Goal: Information Seeking & Learning: Learn about a topic

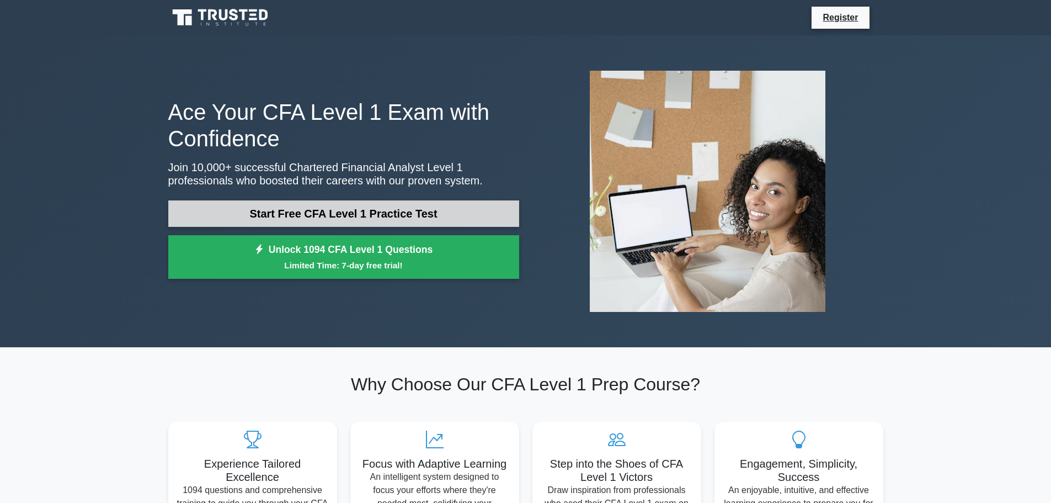
click at [349, 218] on link "Start Free CFA Level 1 Practice Test" at bounding box center [343, 213] width 351 height 26
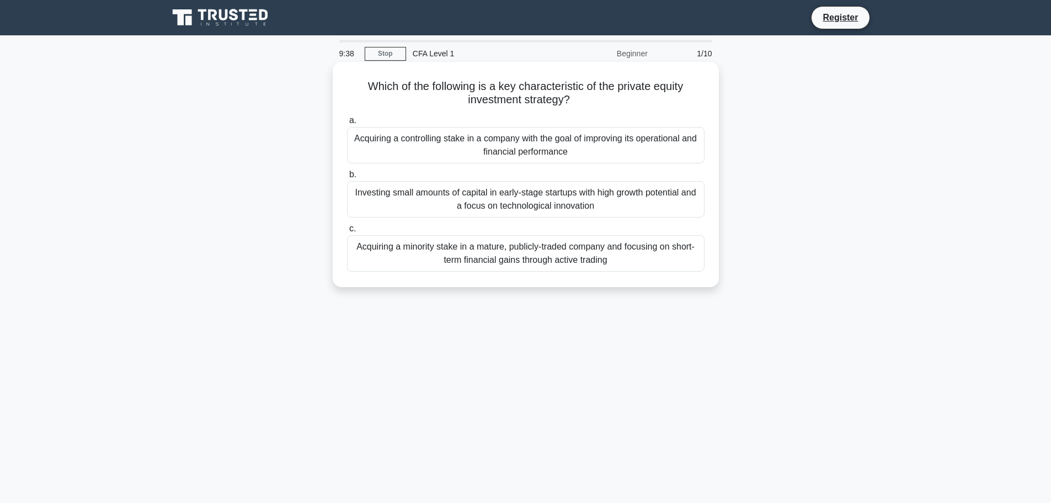
click at [506, 153] on div "Acquiring a controlling stake in a company with the goal of improving its opera…" at bounding box center [526, 145] width 358 height 36
click at [347, 124] on input "a. Acquiring a controlling stake in a company with the goal of improving its op…" at bounding box center [347, 120] width 0 height 7
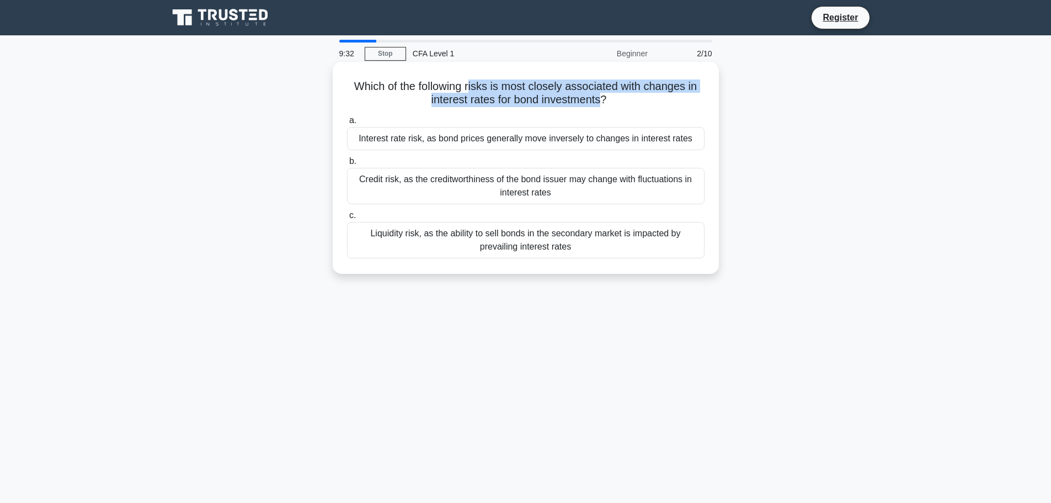
drag, startPoint x: 473, startPoint y: 89, endPoint x: 604, endPoint y: 105, distance: 131.7
click at [604, 105] on h5 "Which of the following risks is most closely associated with changes in interes…" at bounding box center [526, 93] width 360 height 28
click at [495, 143] on div "Interest rate risk, as bond prices generally move inversely to changes in inter…" at bounding box center [526, 138] width 358 height 23
click at [347, 124] on input "a. Interest rate risk, as bond prices generally move inversely to changes in in…" at bounding box center [347, 120] width 0 height 7
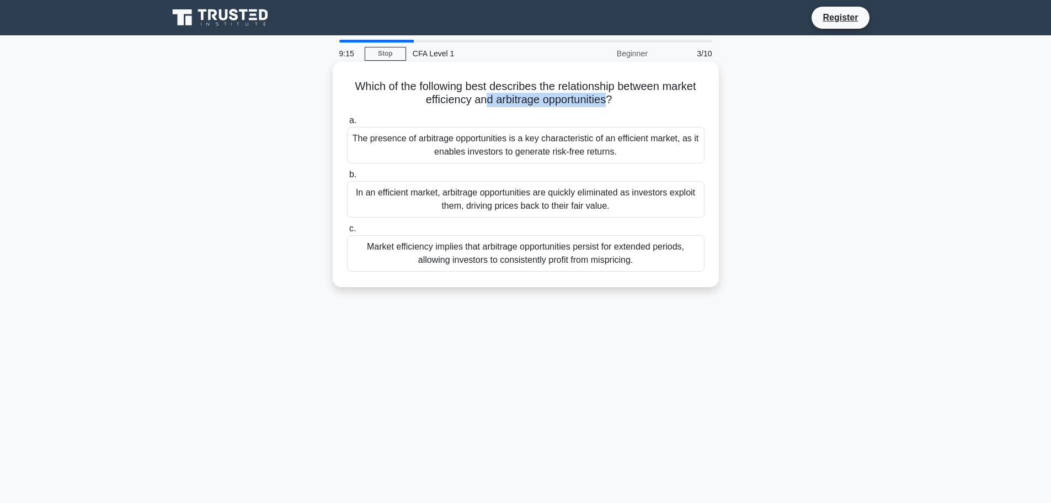
drag, startPoint x: 486, startPoint y: 95, endPoint x: 612, endPoint y: 102, distance: 126.0
click at [612, 102] on h5 "Which of the following best describes the relationship between market efficienc…" at bounding box center [526, 93] width 360 height 28
click at [525, 157] on div "The presence of arbitrage opportunities is a key characteristic of an efficient…" at bounding box center [526, 145] width 358 height 36
click at [347, 124] on input "a. The presence of arbitrage opportunities is a key characteristic of an effici…" at bounding box center [347, 120] width 0 height 7
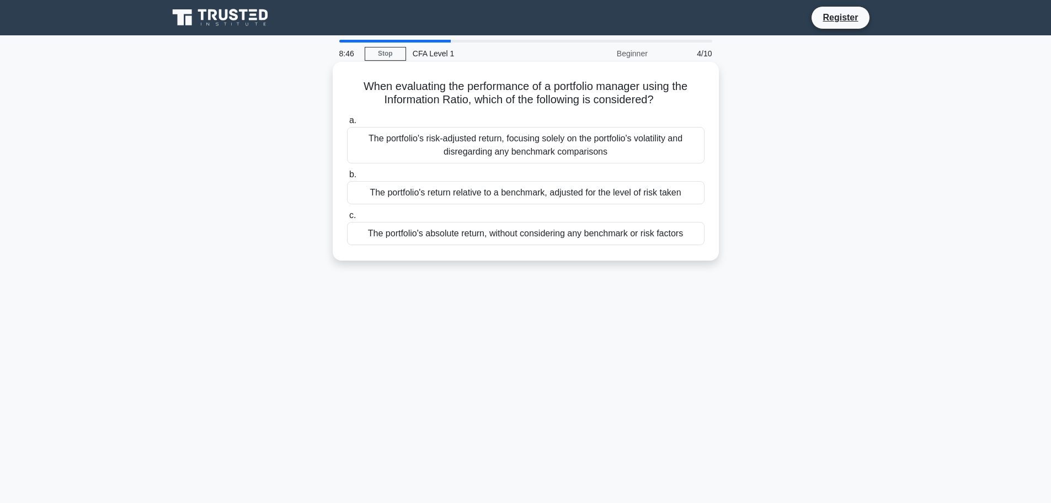
click at [462, 192] on div "The portfolio's return relative to a benchmark, adjusted for the level of risk …" at bounding box center [526, 192] width 358 height 23
click at [347, 178] on input "b. The portfolio's return relative to a benchmark, adjusted for the level of ri…" at bounding box center [347, 174] width 0 height 7
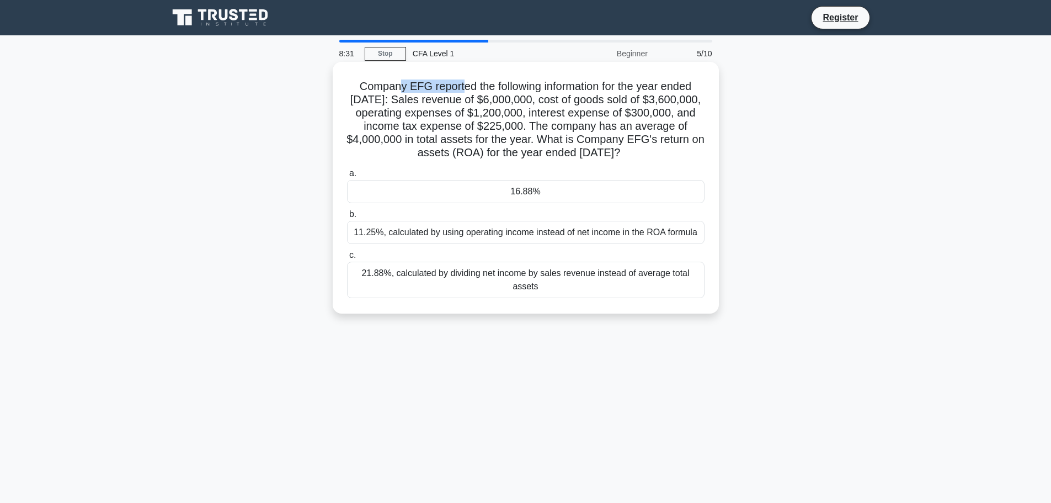
drag, startPoint x: 457, startPoint y: 88, endPoint x: 398, endPoint y: 86, distance: 58.5
click at [398, 86] on h5 "Company EFG reported the following information for the year ended December 31, …" at bounding box center [526, 119] width 360 height 81
click at [551, 196] on div "16.88%" at bounding box center [526, 191] width 358 height 23
click at [347, 177] on input "a. 16.88%" at bounding box center [347, 173] width 0 height 7
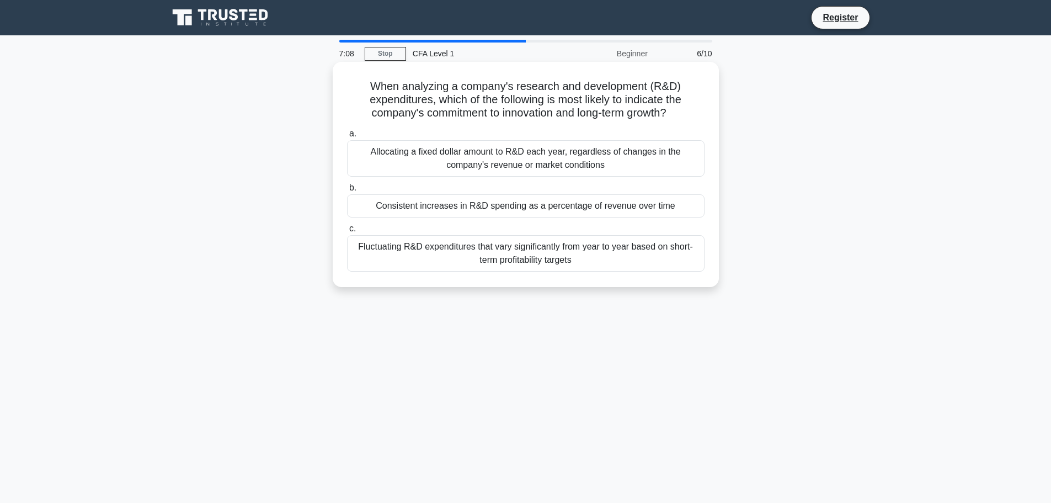
click at [482, 157] on div "Allocating a fixed dollar amount to R&D each year, regardless of changes in the…" at bounding box center [526, 158] width 358 height 36
click at [347, 137] on input "a. Allocating a fixed dollar amount to R&D each year, regardless of changes in …" at bounding box center [347, 133] width 0 height 7
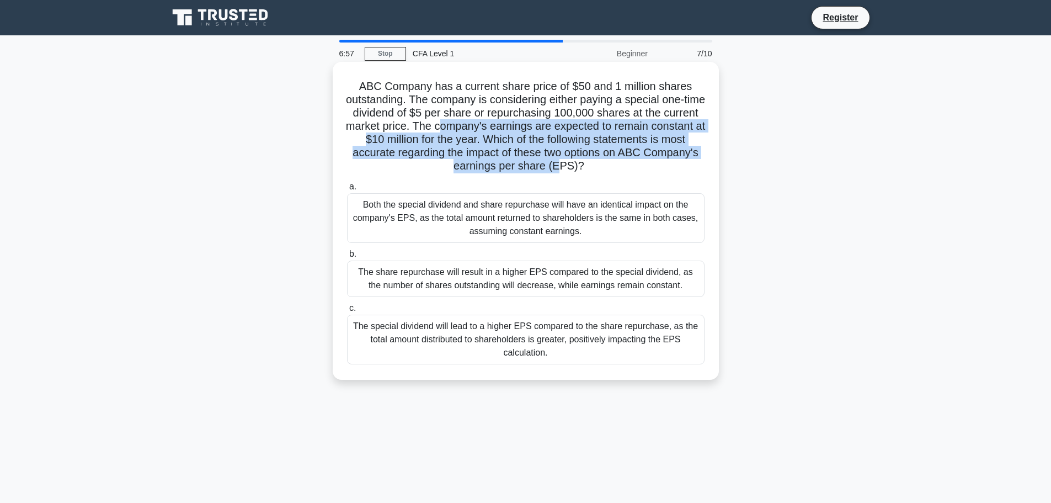
drag, startPoint x: 487, startPoint y: 127, endPoint x: 588, endPoint y: 163, distance: 107.7
click at [588, 163] on h5 "ABC Company has a current share price of $50 and 1 million shares outstanding. …" at bounding box center [526, 126] width 360 height 94
drag, startPoint x: 408, startPoint y: 206, endPoint x: 553, endPoint y: 228, distance: 146.3
click at [553, 228] on div "Both the special dividend and share repurchase will have an identical impact on…" at bounding box center [526, 218] width 358 height 50
drag, startPoint x: 365, startPoint y: 274, endPoint x: 663, endPoint y: 284, distance: 297.6
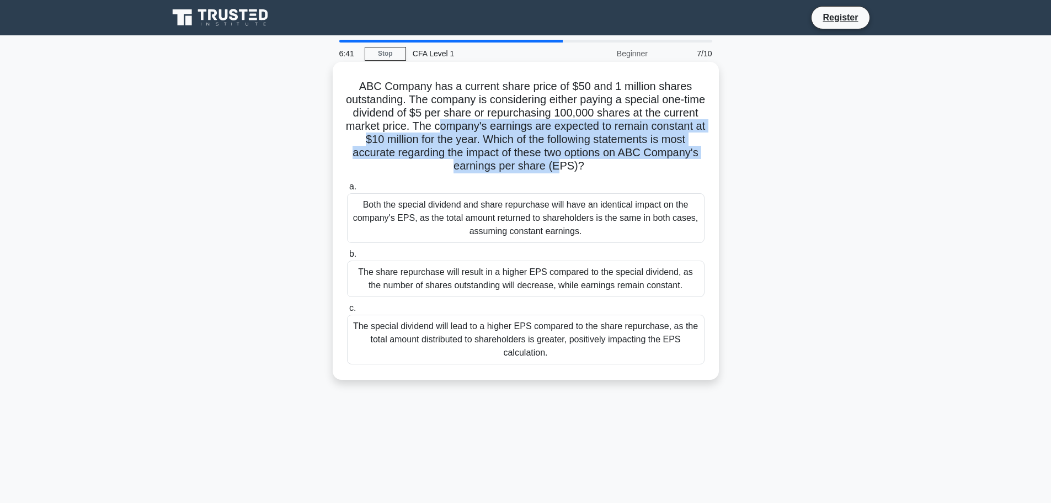
click at [663, 284] on div "The share repurchase will result in a higher EPS compared to the special divide…" at bounding box center [526, 278] width 358 height 36
drag, startPoint x: 384, startPoint y: 327, endPoint x: 654, endPoint y: 342, distance: 270.2
click at [654, 342] on div "The special dividend will lead to a higher EPS compared to the share repurchase…" at bounding box center [526, 339] width 358 height 50
click at [575, 344] on div "The special dividend will lead to a higher EPS compared to the share repurchase…" at bounding box center [526, 339] width 358 height 50
click at [347, 312] on input "c. The special dividend will lead to a higher EPS compared to the share repurch…" at bounding box center [347, 308] width 0 height 7
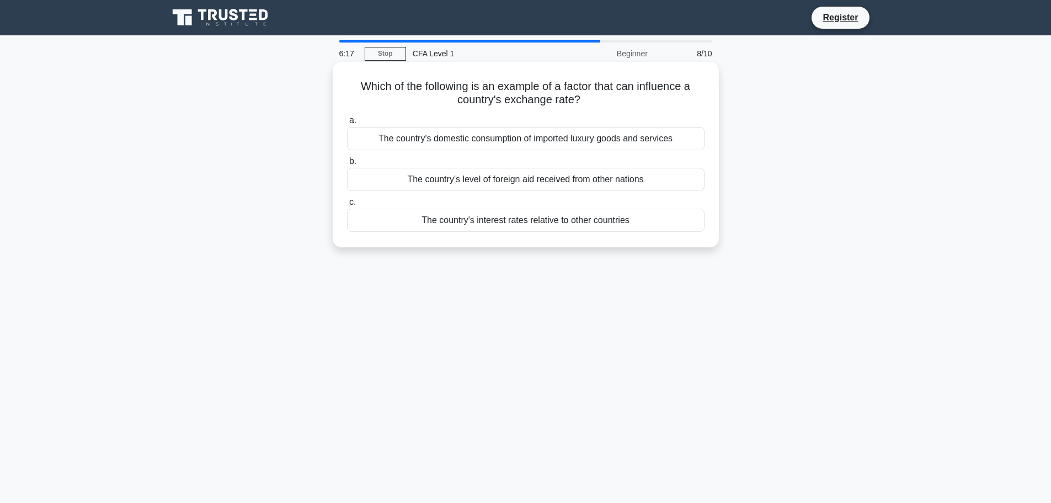
click at [468, 220] on div "The country's interest rates relative to other countries" at bounding box center [526, 220] width 358 height 23
click at [347, 206] on input "c. The country's interest rates relative to other countries" at bounding box center [347, 202] width 0 height 7
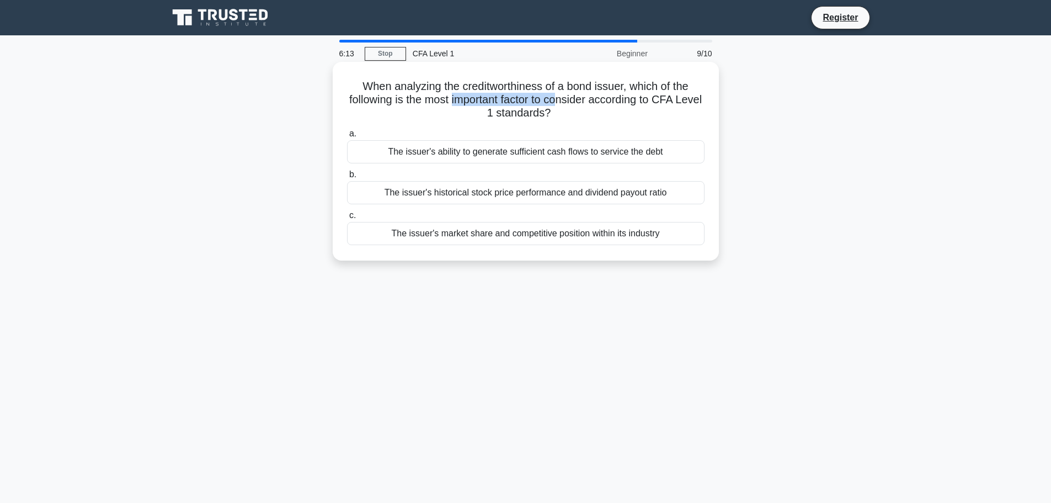
drag, startPoint x: 465, startPoint y: 96, endPoint x: 577, endPoint y: 100, distance: 111.5
click at [577, 99] on h5 "When analyzing the creditworthiness of a bond issuer, which of the following is…" at bounding box center [526, 99] width 360 height 41
drag, startPoint x: 500, startPoint y: 111, endPoint x: 530, endPoint y: 129, distance: 34.4
click at [530, 129] on div "When analyzing the creditworthiness of a bond issuer, which of the following is…" at bounding box center [525, 161] width 377 height 190
click at [497, 153] on div "The issuer's ability to generate sufficient cash flows to service the debt" at bounding box center [526, 151] width 358 height 23
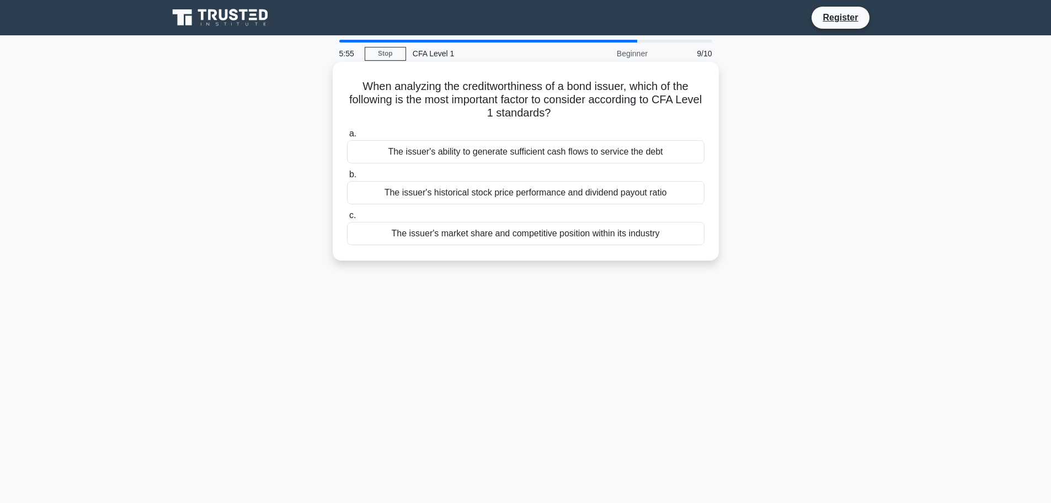
click at [347, 137] on input "a. The issuer's ability to generate sufficient cash flows to service the debt" at bounding box center [347, 133] width 0 height 7
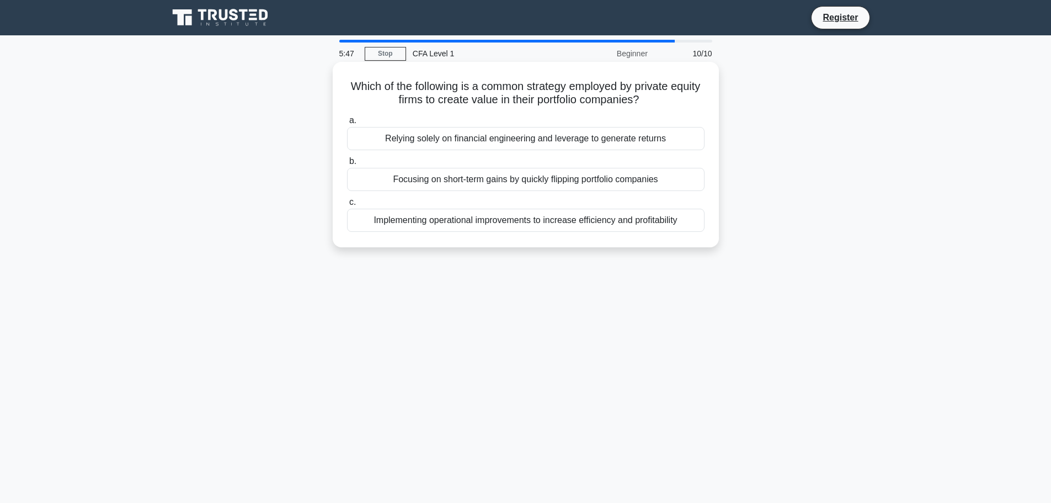
click at [459, 226] on div "Implementing operational improvements to increase efficiency and profitability" at bounding box center [526, 220] width 358 height 23
click at [347, 206] on input "c. Implementing operational improvements to increase efficiency and profitabili…" at bounding box center [347, 202] width 0 height 7
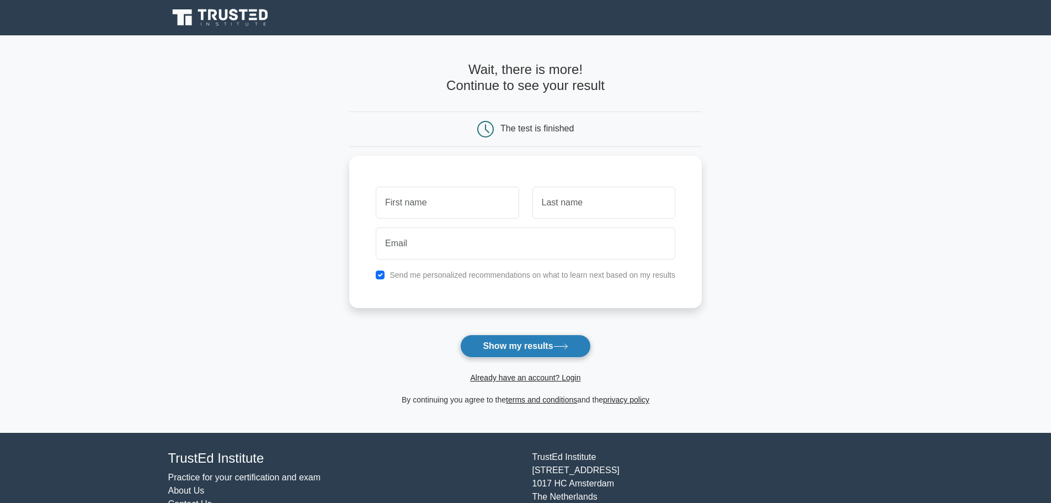
click at [525, 340] on button "Show my results" at bounding box center [525, 345] width 130 height 23
click at [457, 203] on input "text" at bounding box center [447, 200] width 143 height 32
type input "k"
click at [456, 200] on input "text" at bounding box center [447, 200] width 143 height 32
click at [456, 200] on input "lukr" at bounding box center [447, 200] width 143 height 32
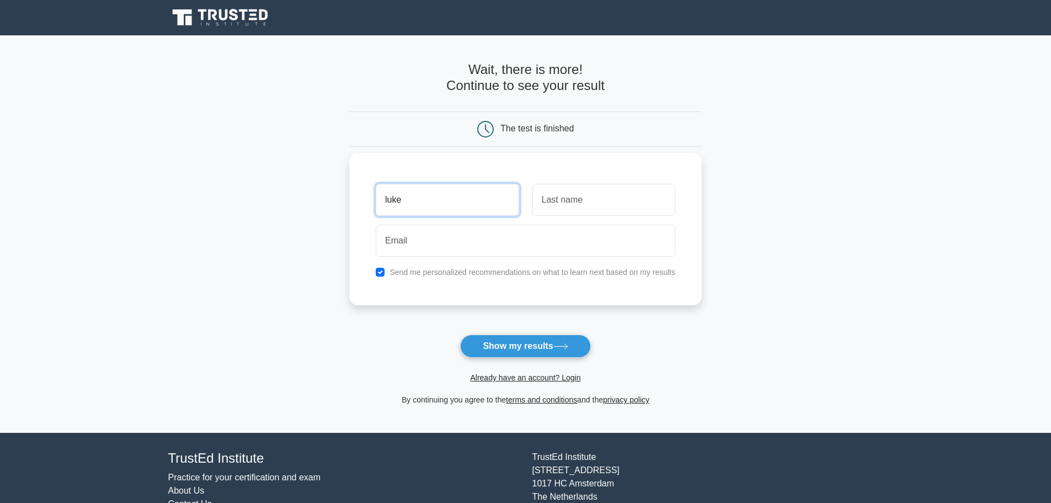
type input "luke"
type input "kueh"
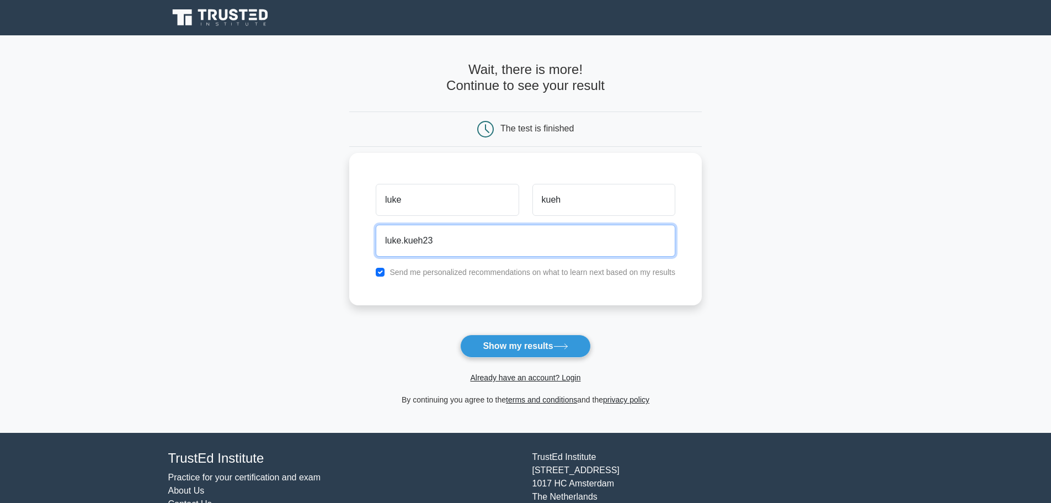
type input "luke.kueh23@gmail.com"
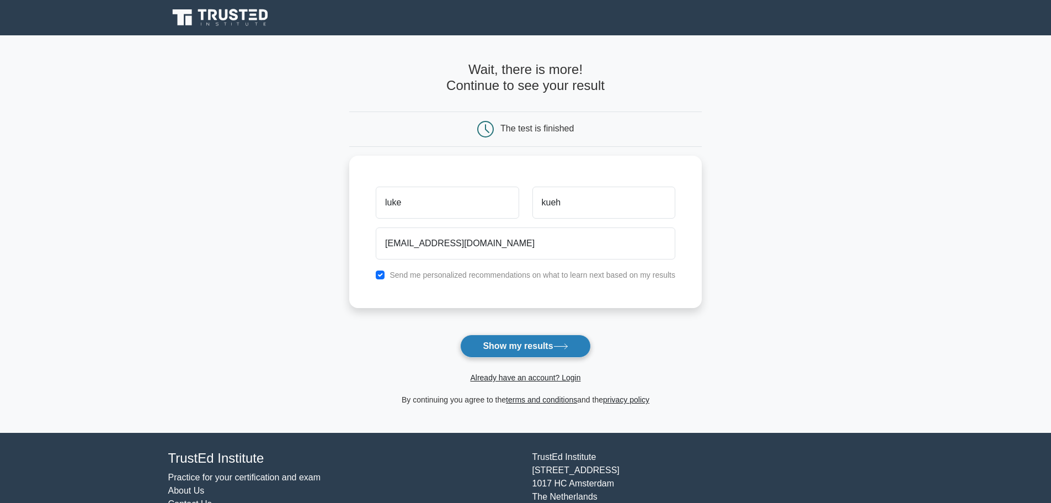
click at [537, 355] on button "Show my results" at bounding box center [525, 345] width 130 height 23
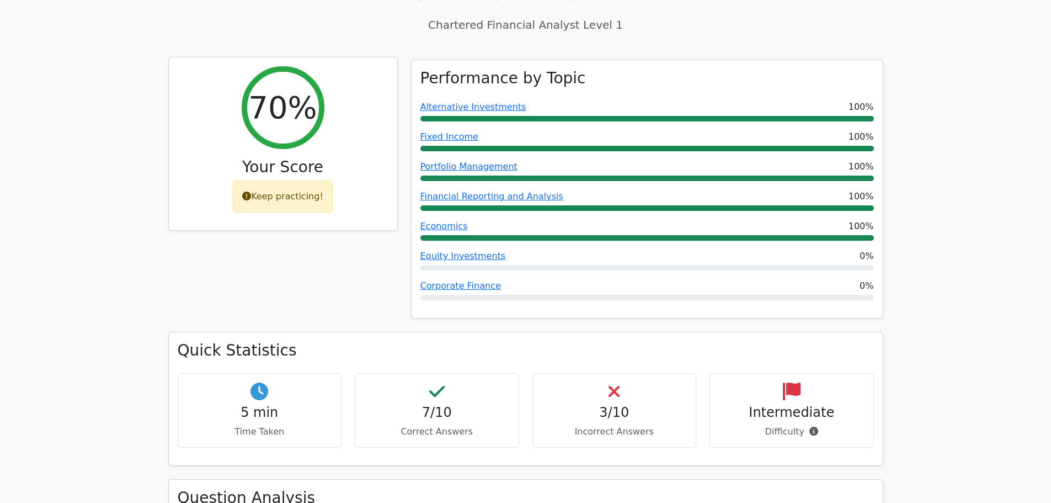
scroll to position [441, 0]
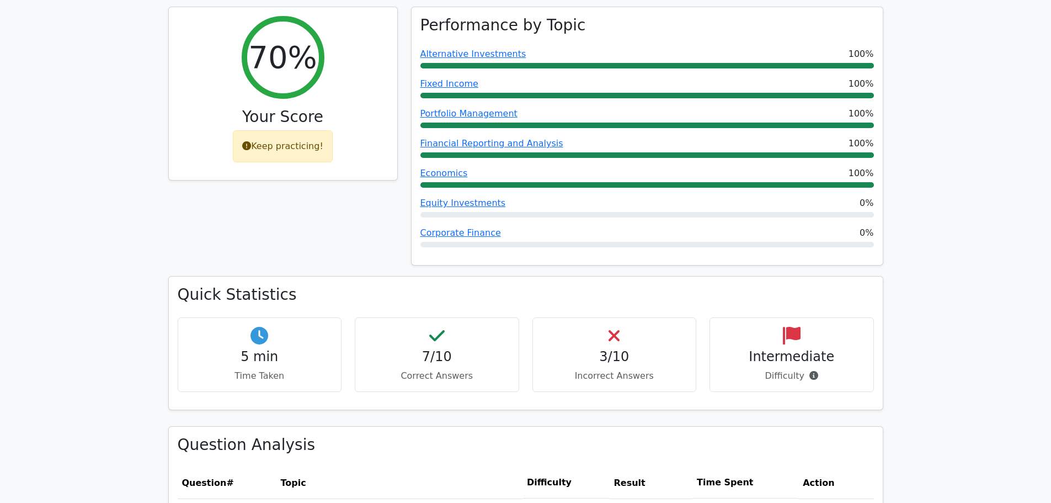
click at [615, 349] on h4 "3/10" at bounding box center [615, 357] width 146 height 16
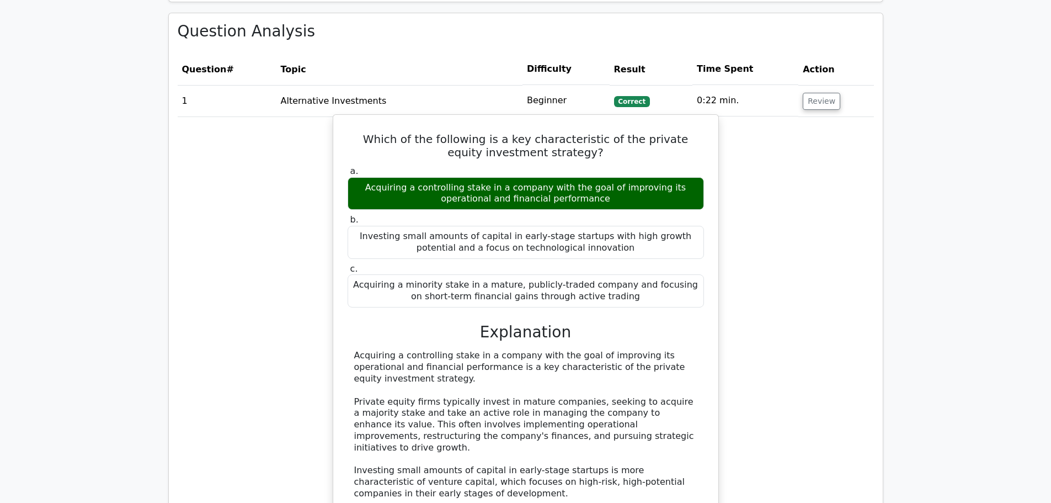
scroll to position [772, 0]
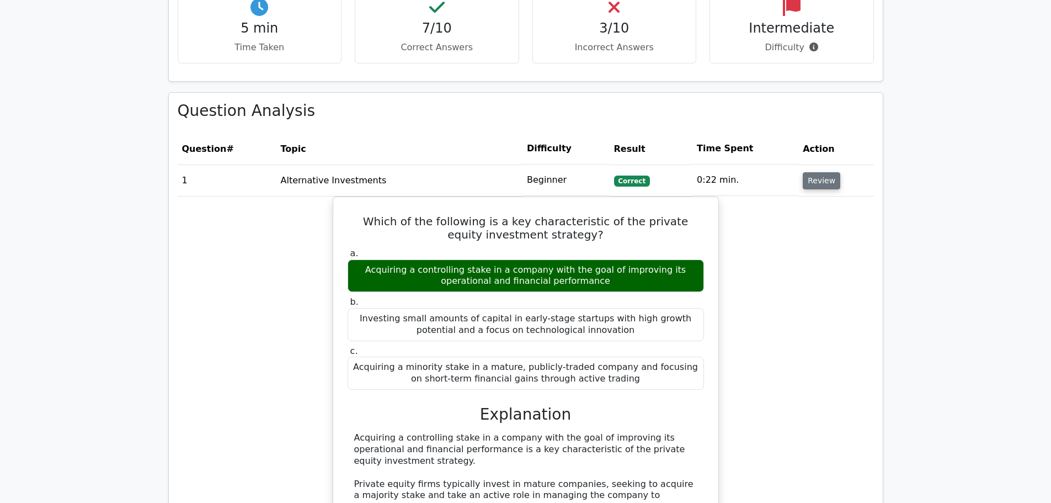
click at [814, 172] on button "Review" at bounding box center [822, 180] width 38 height 17
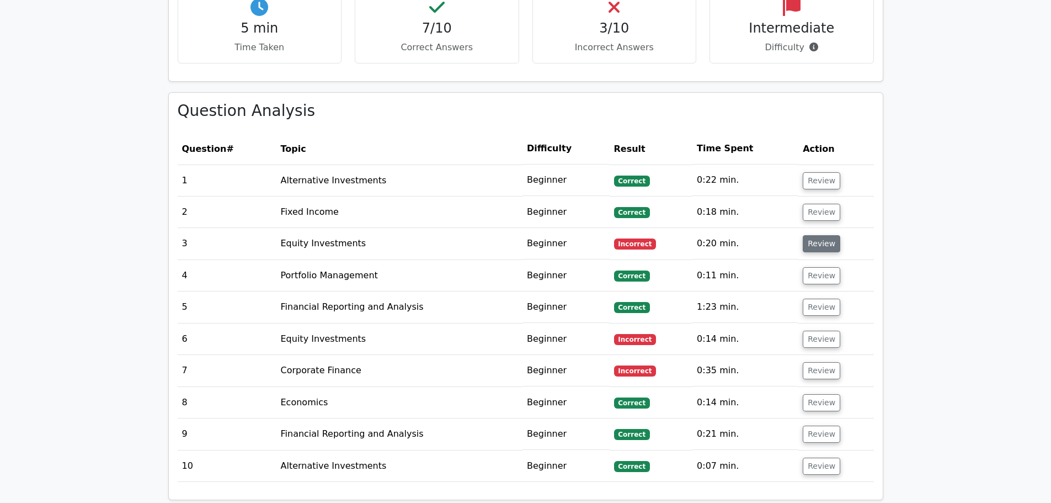
click at [808, 236] on button "Review" at bounding box center [822, 243] width 38 height 17
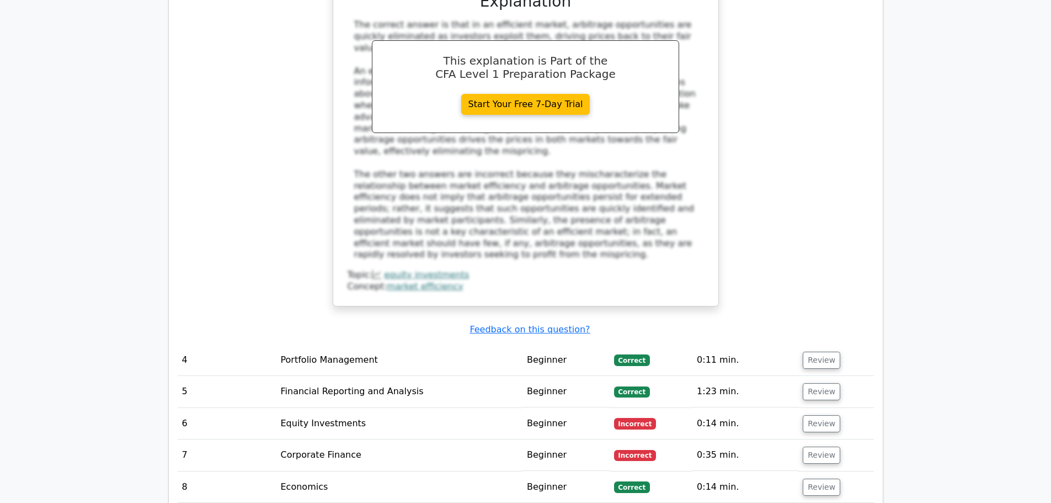
scroll to position [1379, 0]
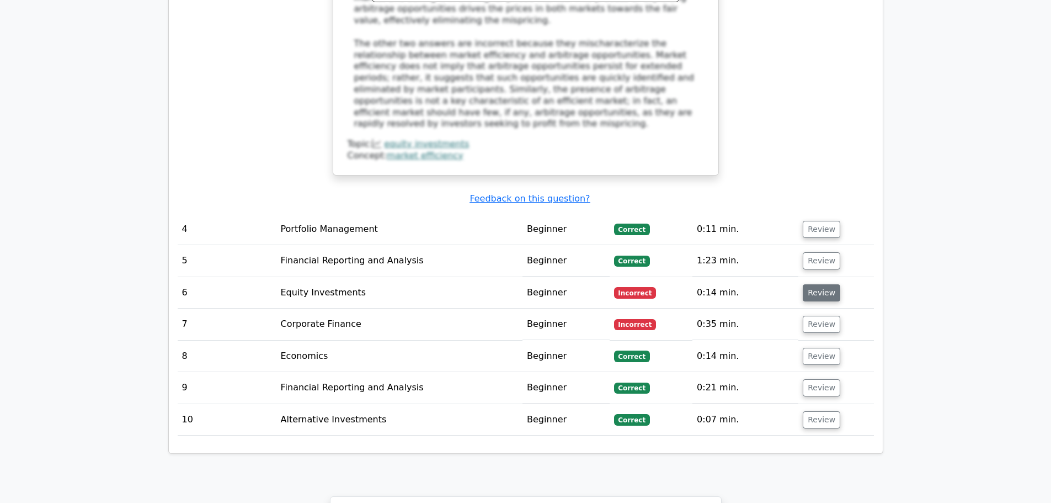
drag, startPoint x: 818, startPoint y: 248, endPoint x: 813, endPoint y: 249, distance: 5.5
click at [818, 284] on button "Review" at bounding box center [822, 292] width 38 height 17
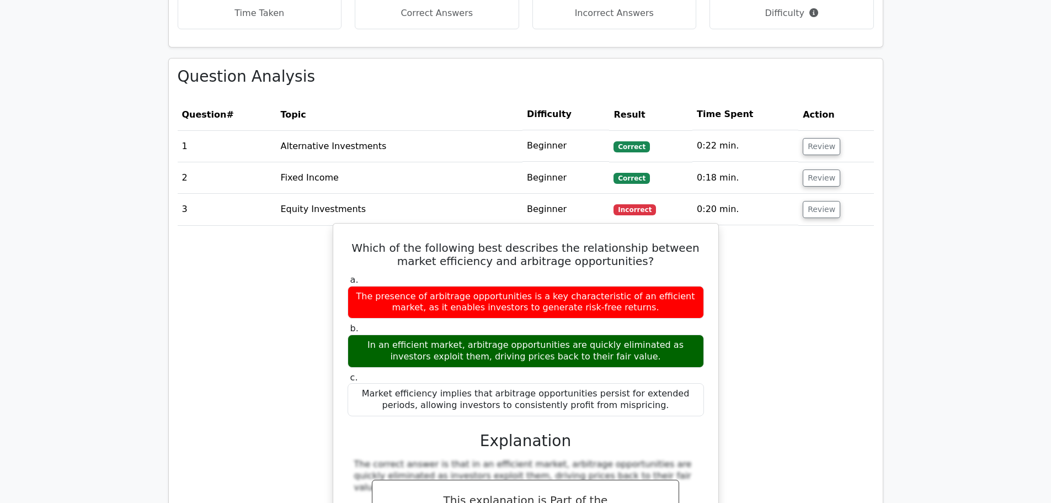
scroll to position [938, 0]
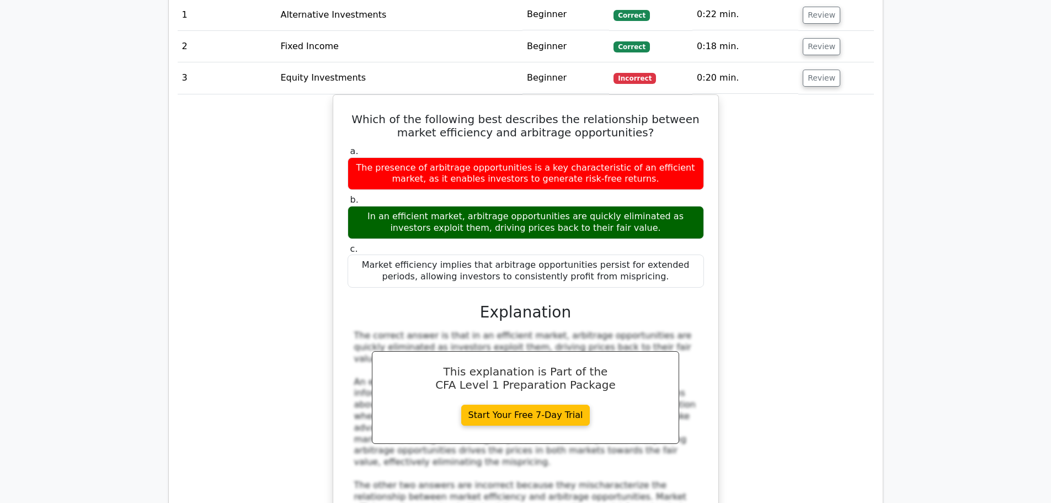
click at [775, 290] on div "Which of the following best describes the relationship between market efficienc…" at bounding box center [526, 362] width 696 height 536
click at [206, 337] on div "Which of the following best describes the relationship between market efficienc…" at bounding box center [526, 362] width 696 height 536
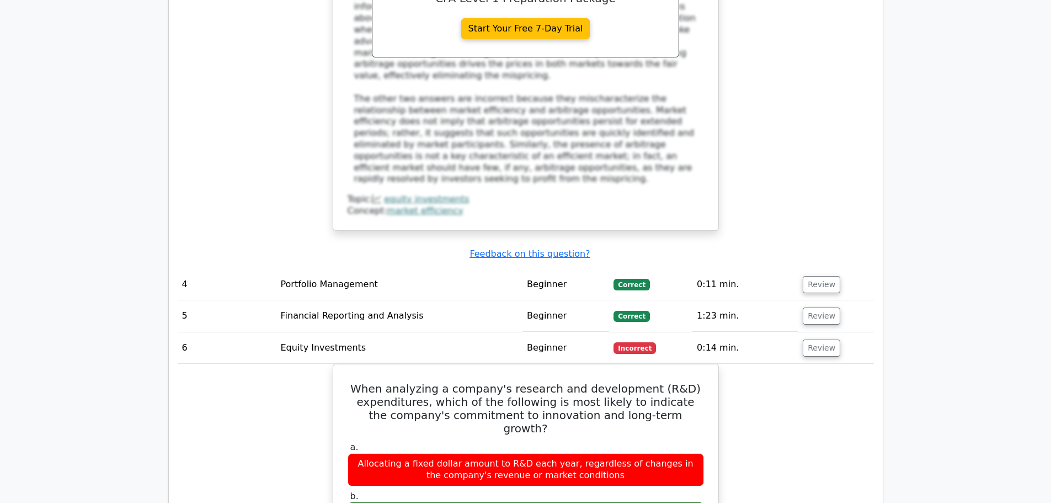
click at [480, 300] on td "Financial Reporting and Analysis" at bounding box center [399, 315] width 247 height 31
click at [620, 332] on td "Incorrect" at bounding box center [650, 347] width 83 height 31
click at [815, 339] on button "Review" at bounding box center [822, 347] width 38 height 17
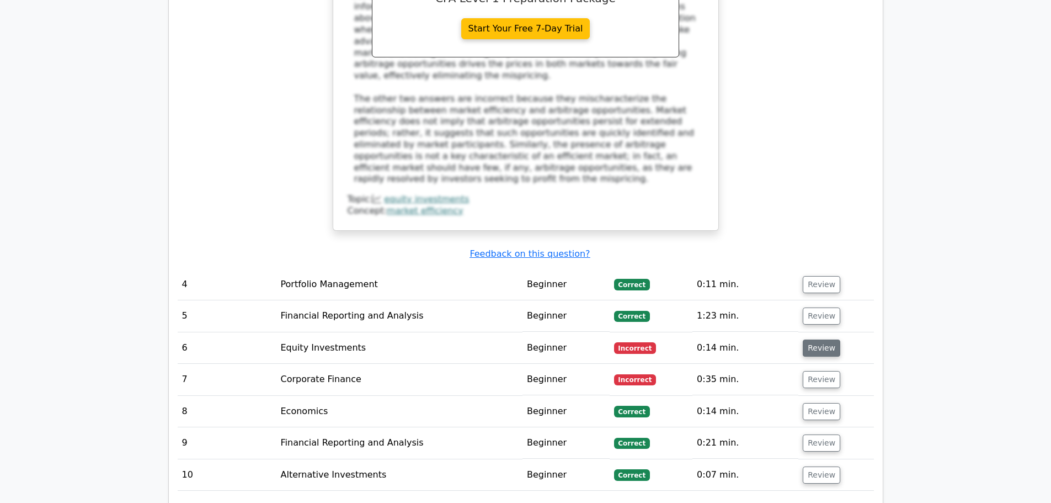
click at [820, 339] on button "Review" at bounding box center [822, 347] width 38 height 17
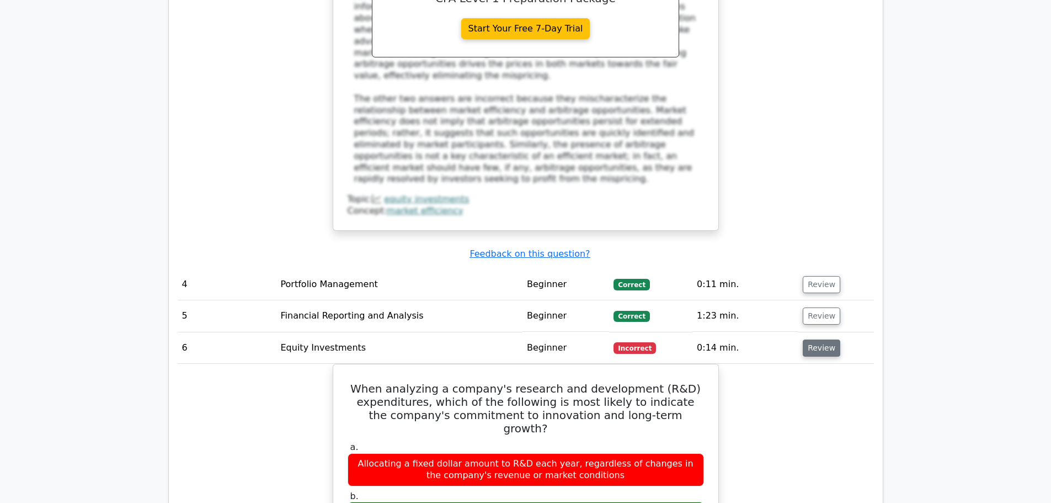
click at [820, 339] on button "Review" at bounding box center [822, 347] width 38 height 17
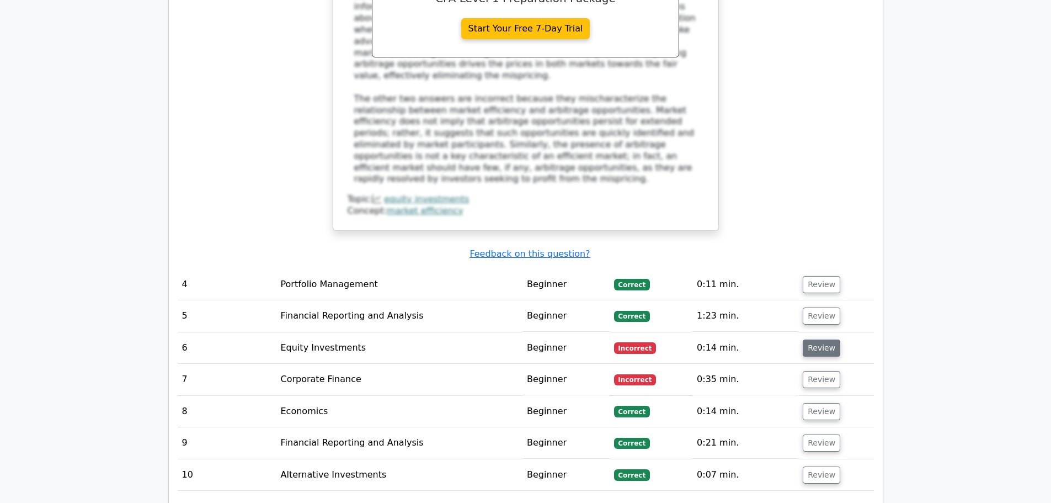
click at [820, 339] on button "Review" at bounding box center [822, 347] width 38 height 17
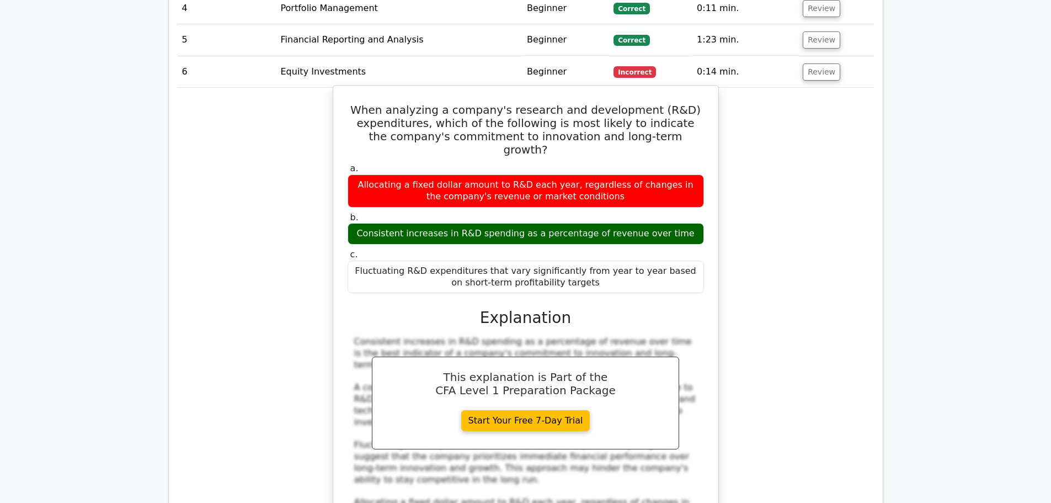
scroll to position [1490, 0]
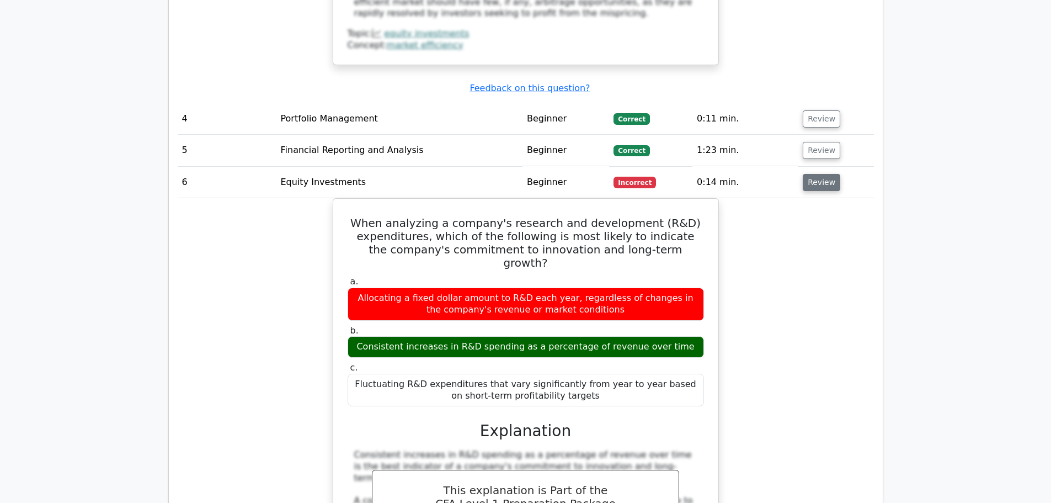
click at [814, 174] on button "Review" at bounding box center [822, 182] width 38 height 17
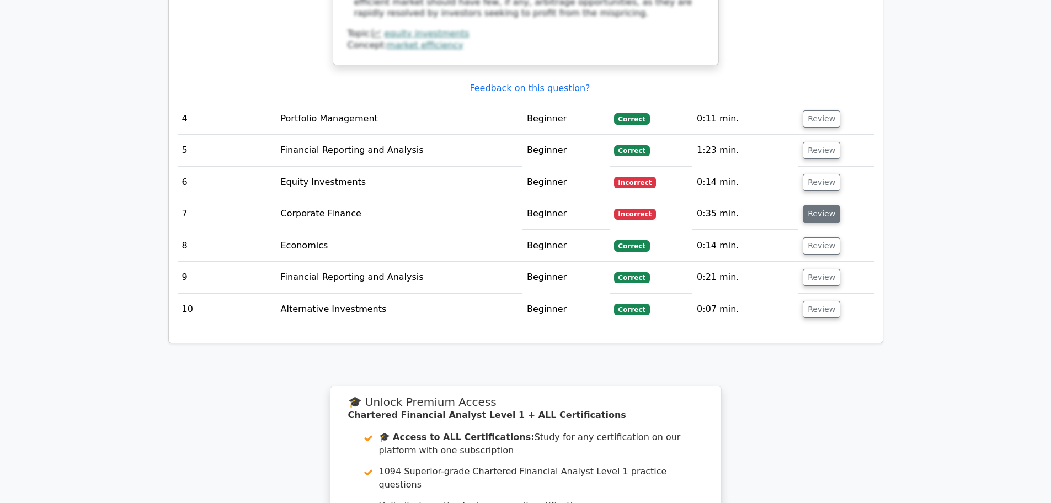
click at [818, 205] on button "Review" at bounding box center [822, 213] width 38 height 17
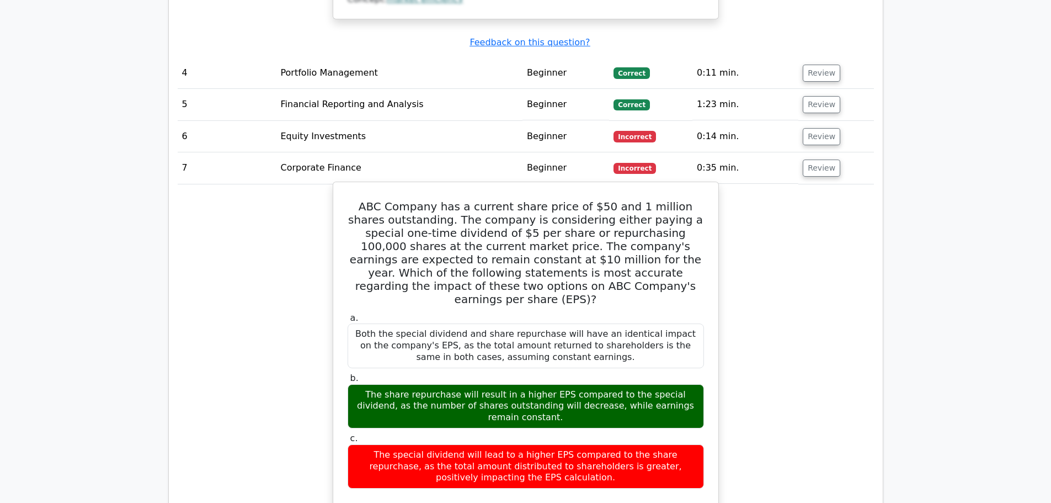
scroll to position [1434, 0]
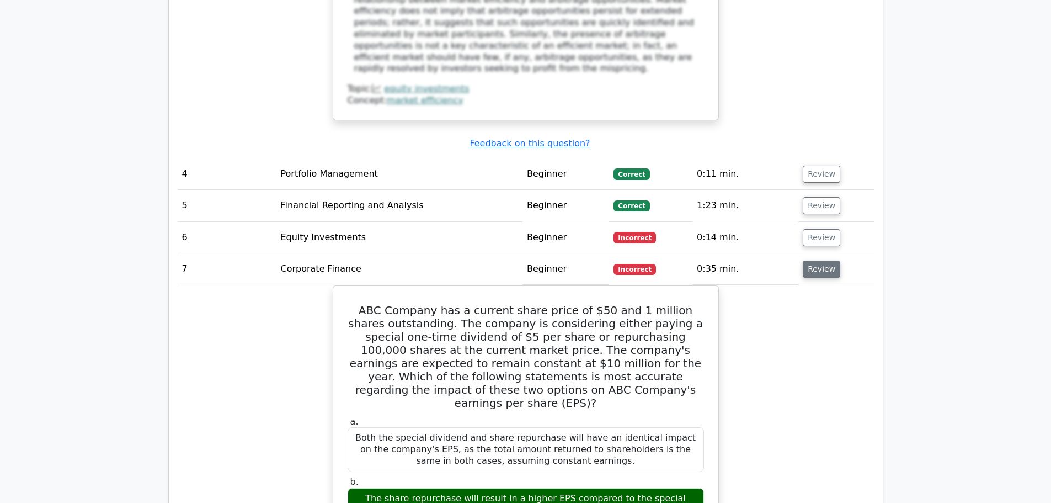
click at [812, 260] on button "Review" at bounding box center [822, 268] width 38 height 17
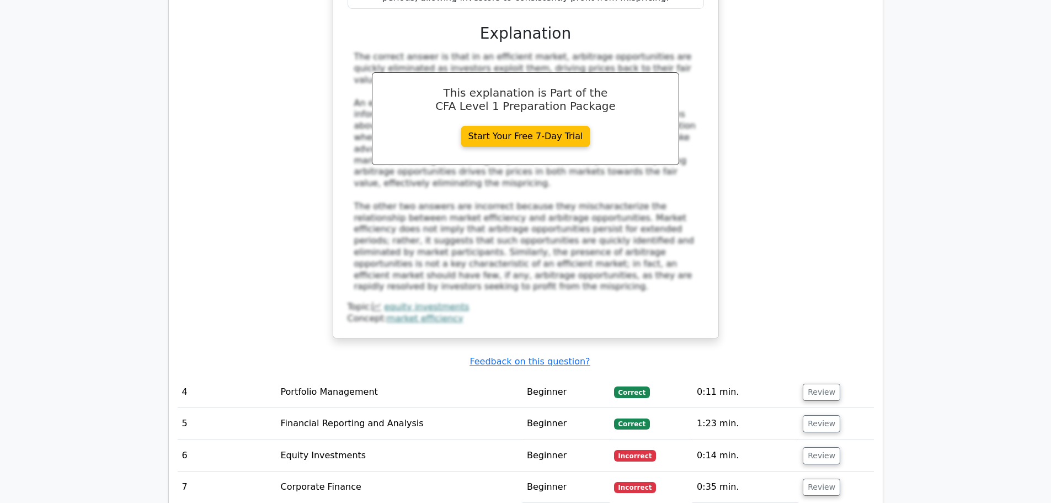
scroll to position [1269, 0]
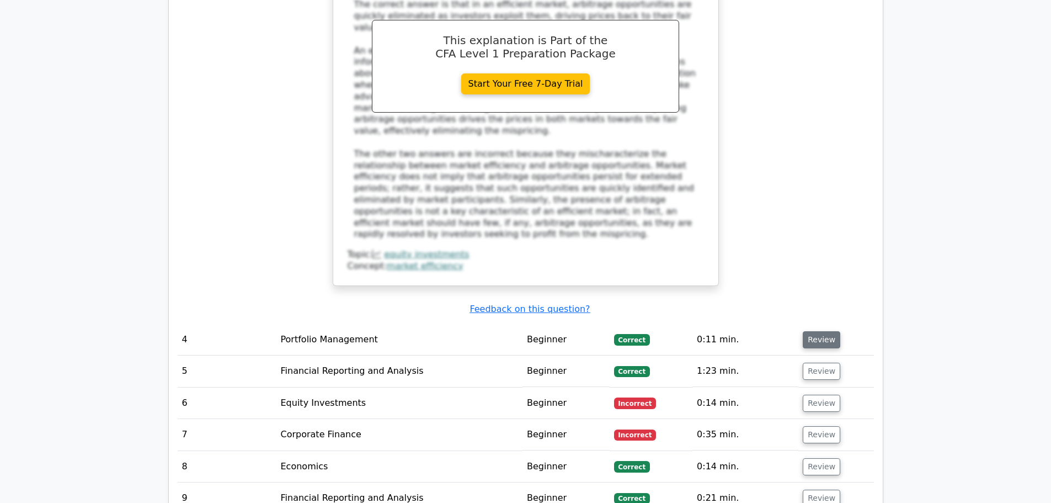
click at [812, 331] on button "Review" at bounding box center [822, 339] width 38 height 17
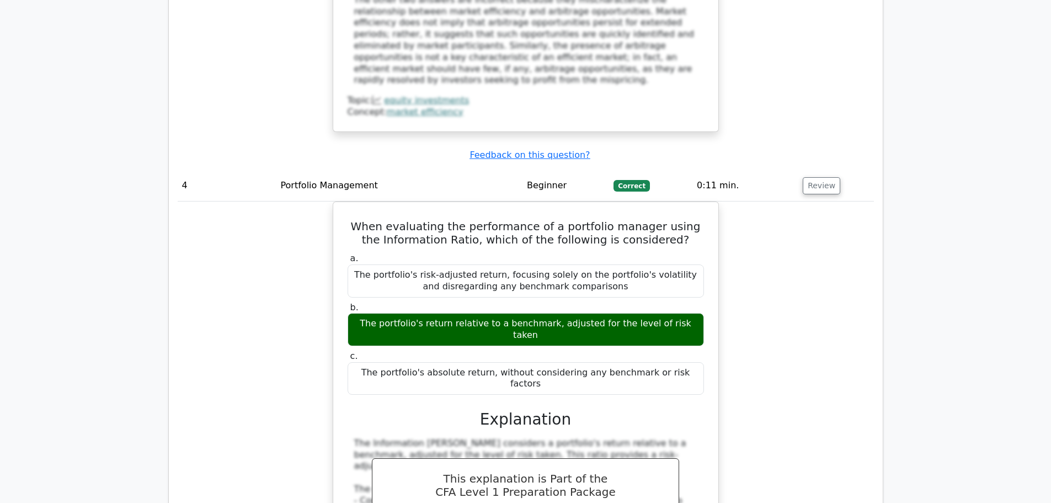
scroll to position [1434, 0]
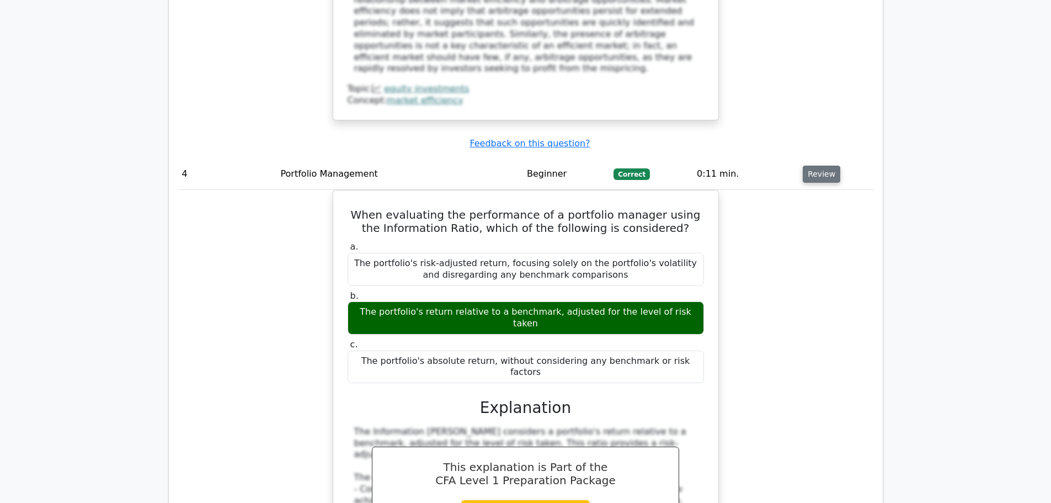
click at [828, 166] on button "Review" at bounding box center [822, 174] width 38 height 17
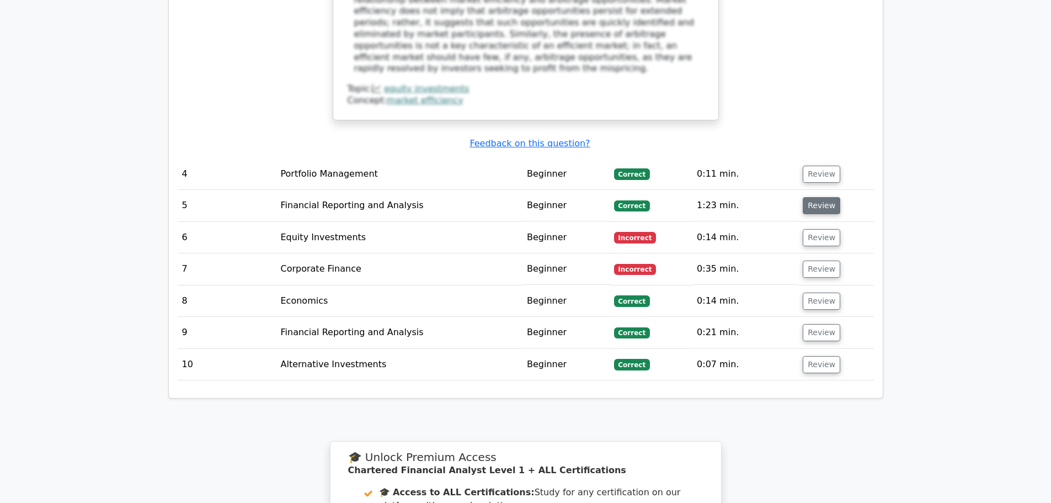
click at [823, 197] on button "Review" at bounding box center [822, 205] width 38 height 17
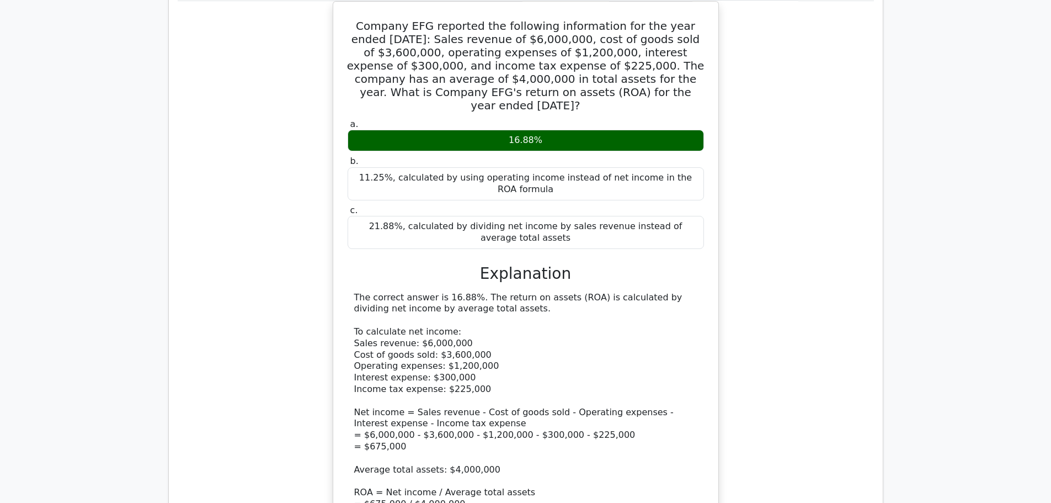
scroll to position [1214, 0]
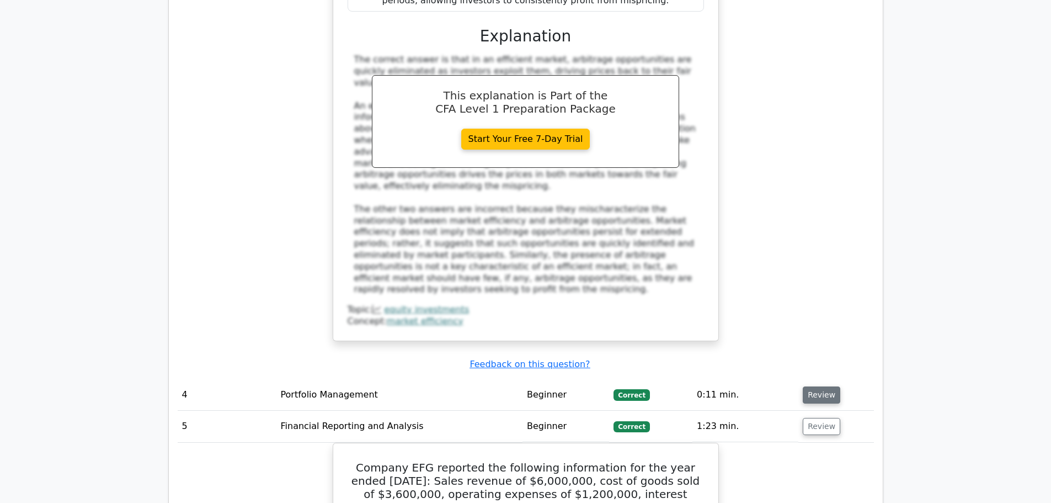
click at [817, 386] on button "Review" at bounding box center [822, 394] width 38 height 17
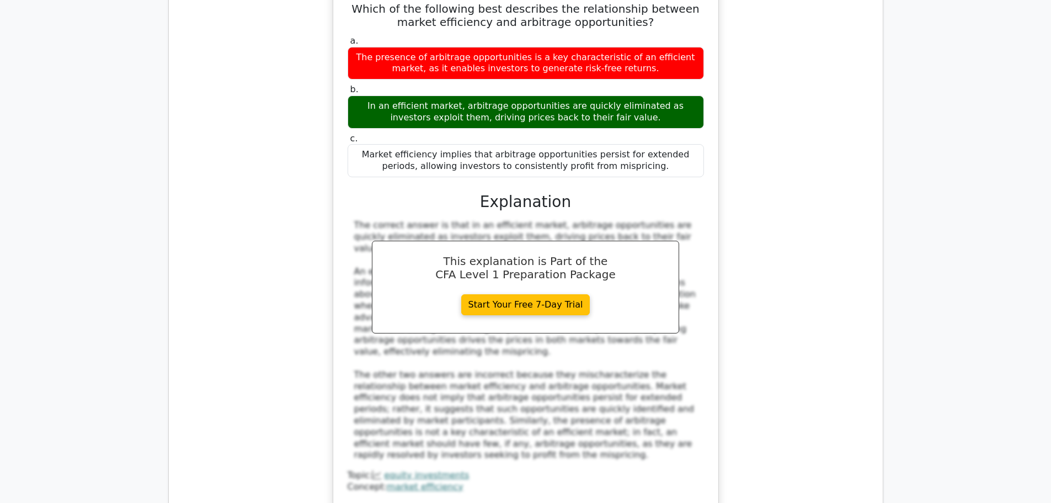
scroll to position [828, 0]
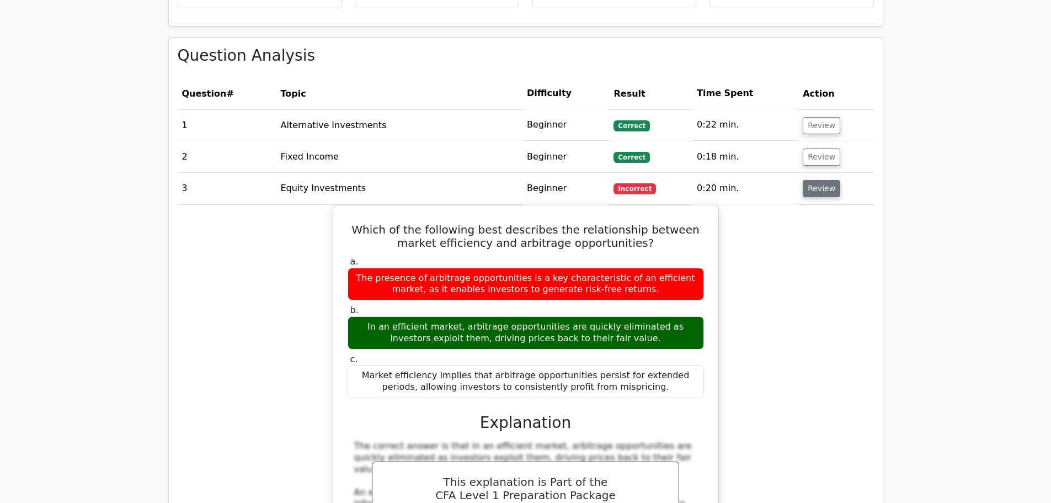
click at [804, 180] on button "Review" at bounding box center [822, 188] width 38 height 17
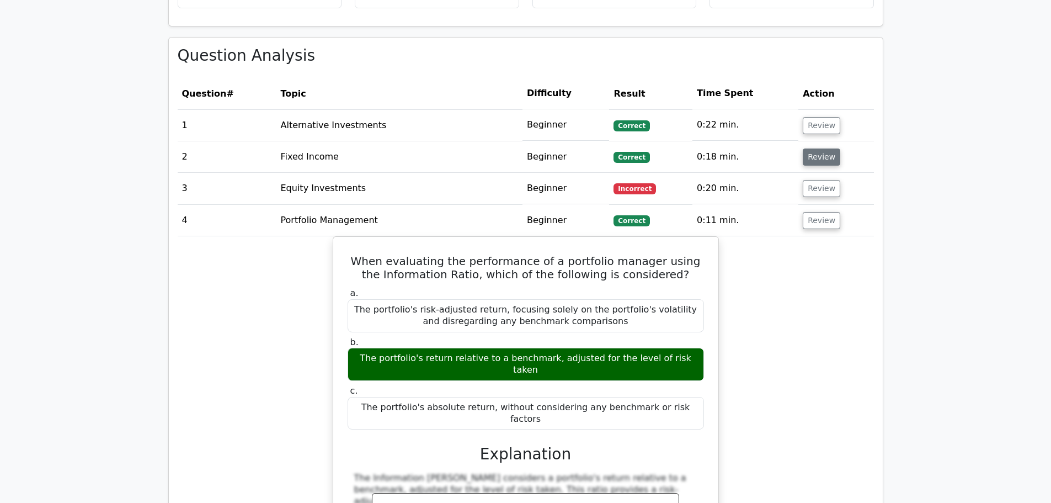
click at [813, 148] on button "Review" at bounding box center [822, 156] width 38 height 17
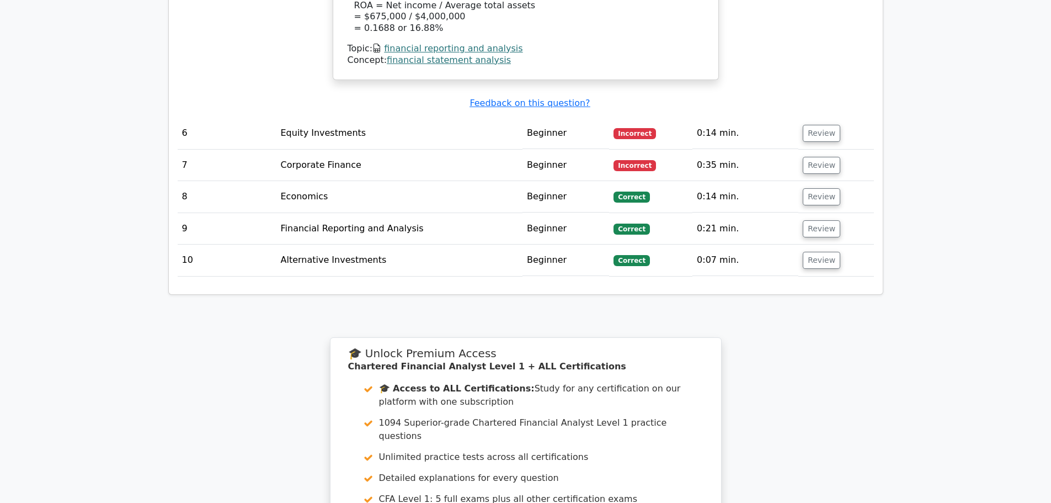
scroll to position [2427, 0]
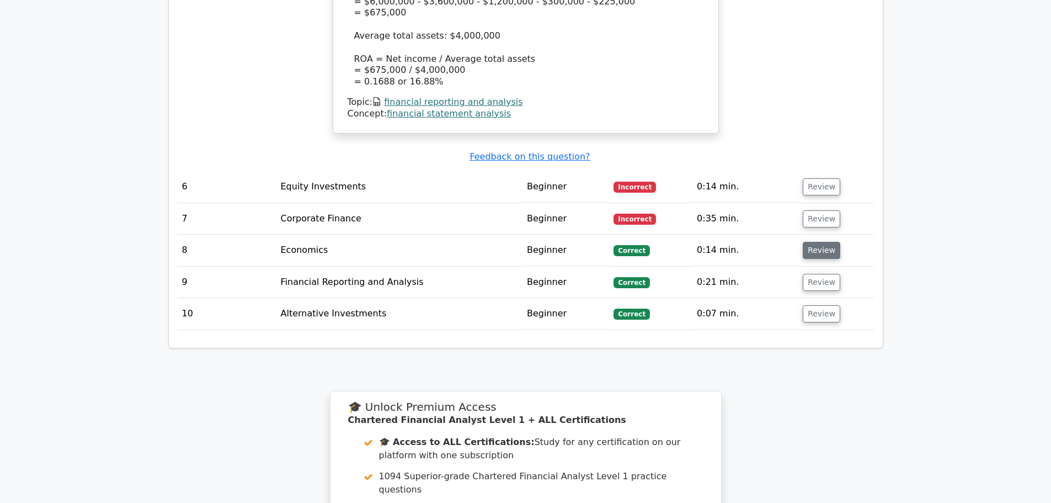
click at [817, 242] on button "Review" at bounding box center [822, 250] width 38 height 17
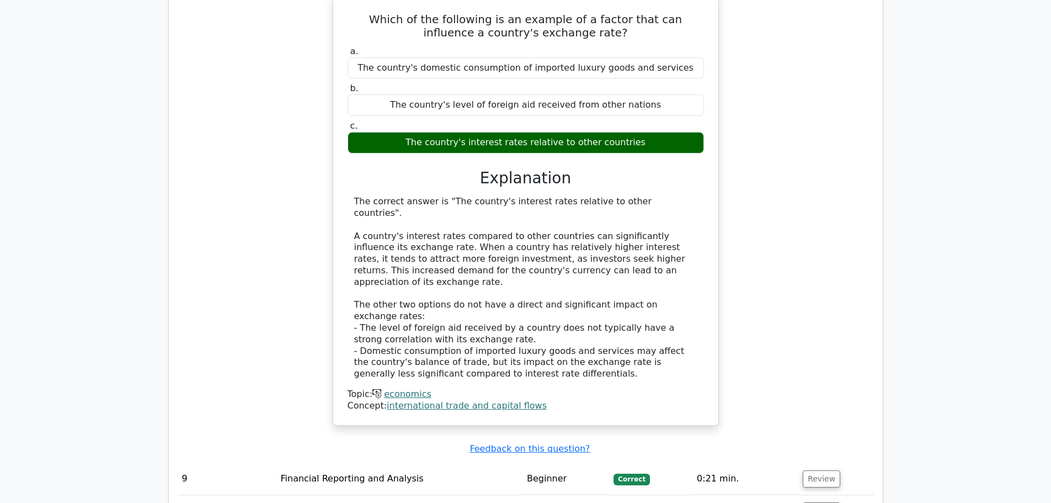
scroll to position [2759, 0]
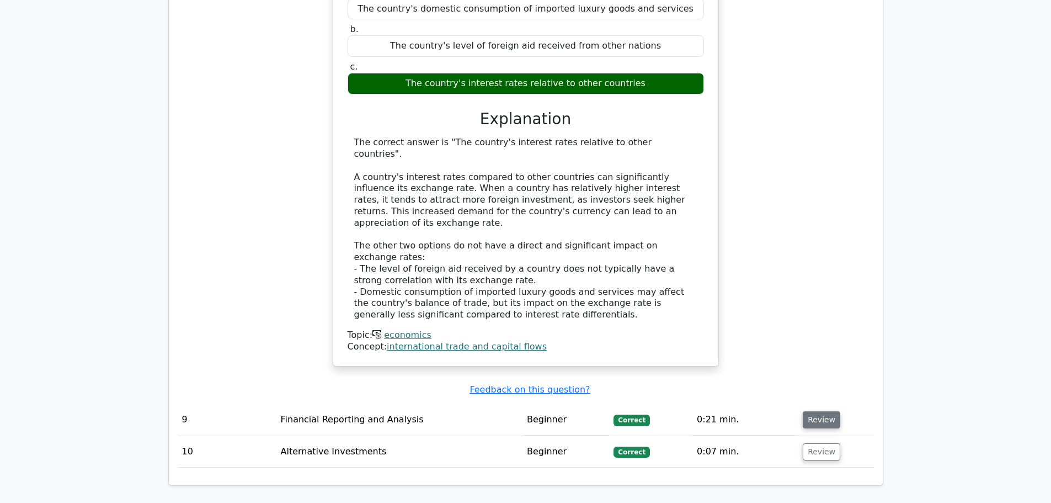
click at [819, 411] on button "Review" at bounding box center [822, 419] width 38 height 17
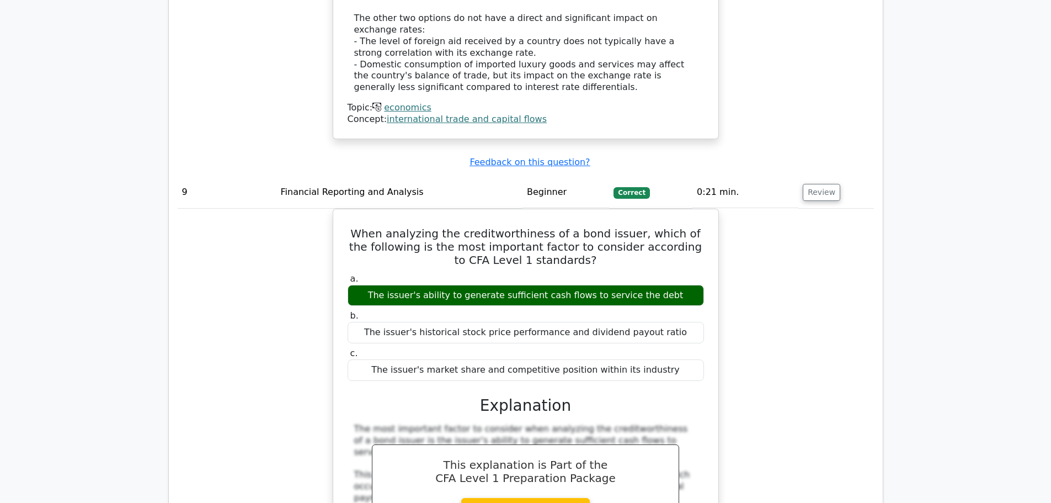
scroll to position [3365, 0]
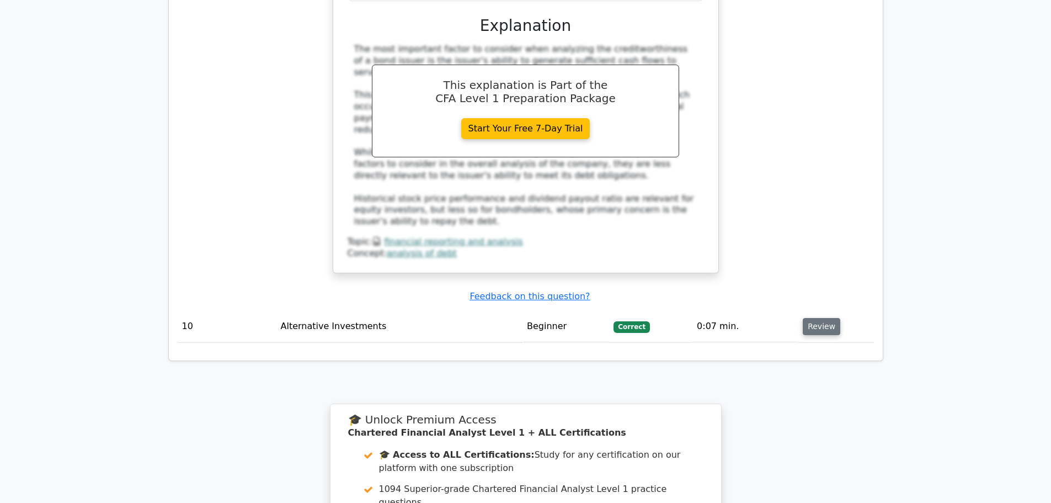
click at [813, 318] on button "Review" at bounding box center [822, 326] width 38 height 17
